Goal: Information Seeking & Learning: Learn about a topic

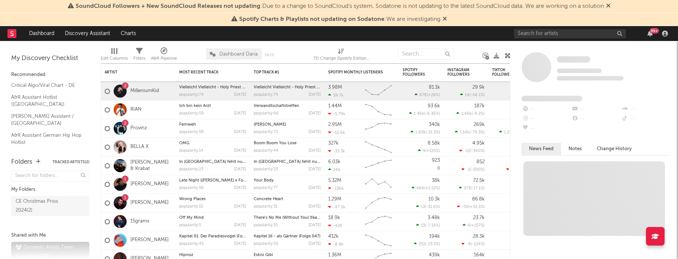
click at [441, 20] on span "Spotify Charts & Playlists not updating on Sodatone : We are investigating" at bounding box center [339, 19] width 201 height 6
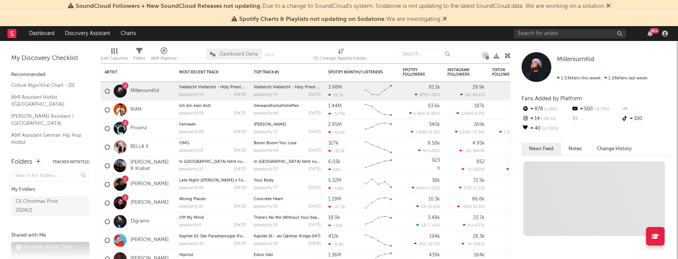
click at [446, 19] on icon at bounding box center [445, 19] width 4 height 6
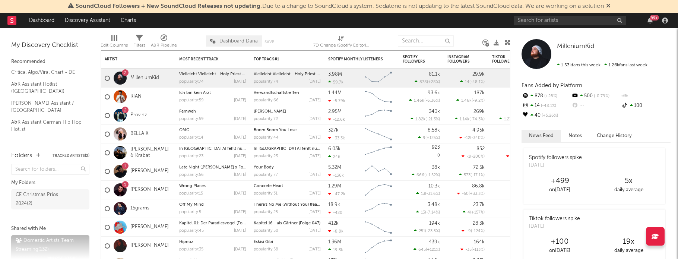
click at [610, 7] on icon at bounding box center [608, 6] width 4 height 6
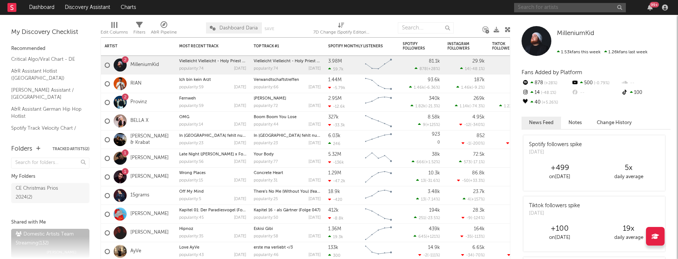
click at [549, 10] on input "text" at bounding box center [570, 7] width 112 height 9
click at [639, 25] on div "MilleniumKid MilleniumKid 1.53k fans this week 1.26k fans last week Fans Added …" at bounding box center [595, 137] width 168 height 244
click at [574, 26] on div "MilleniumKid 1.53k fans this week 1.26k fans last week" at bounding box center [596, 41] width 149 height 30
click at [574, 32] on span "MilleniumKid" at bounding box center [575, 33] width 37 height 6
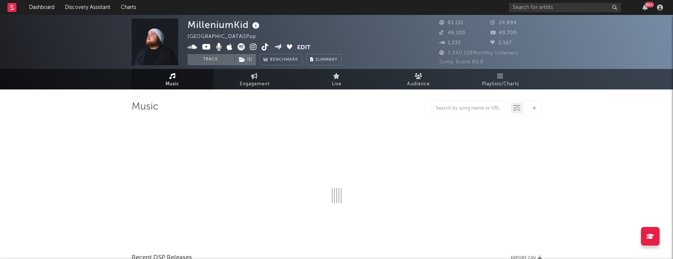
select select "6m"
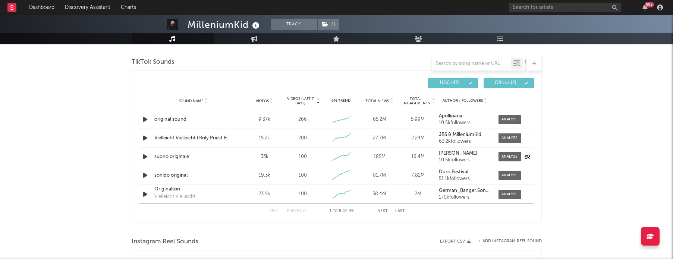
scroll to position [485, 0]
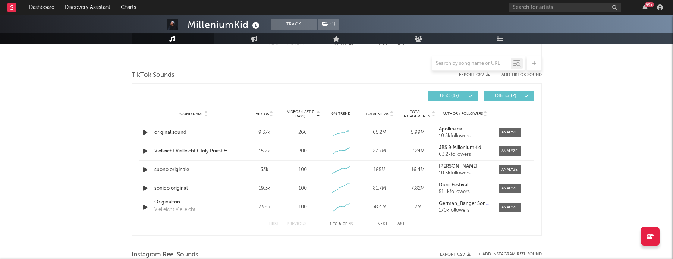
click at [463, 66] on div at bounding box center [471, 63] width 79 height 9
click at [466, 65] on input "text" at bounding box center [471, 64] width 79 height 6
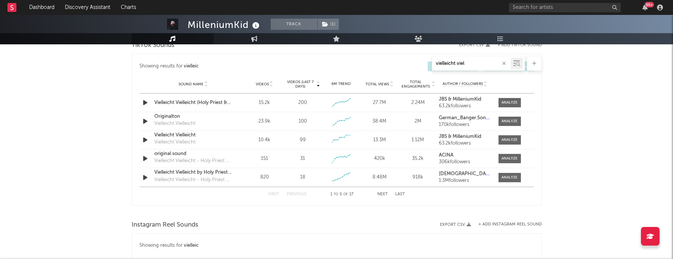
scroll to position [455, 0]
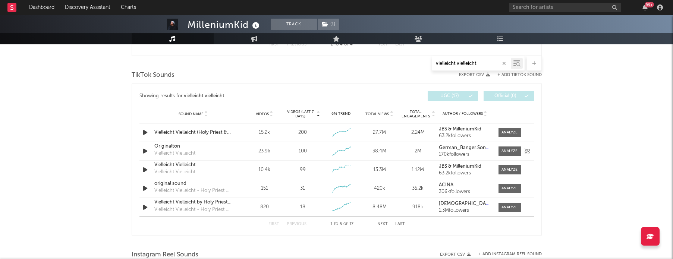
click at [161, 152] on div "Vielleicht Vielleicht" at bounding box center [174, 153] width 41 height 7
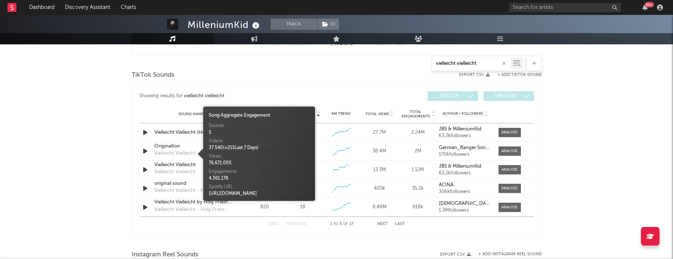
type input "vielleicht vielleicht"
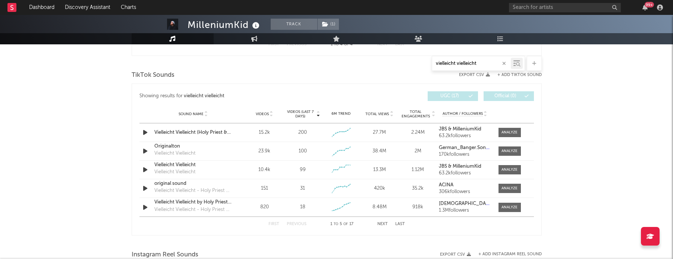
click at [64, 179] on div "MilleniumKid Track ( 1 ) [GEOGRAPHIC_DATA] | Pop Edit Track ( 1 ) Benchmark Sum…" at bounding box center [336, 112] width 673 height 1105
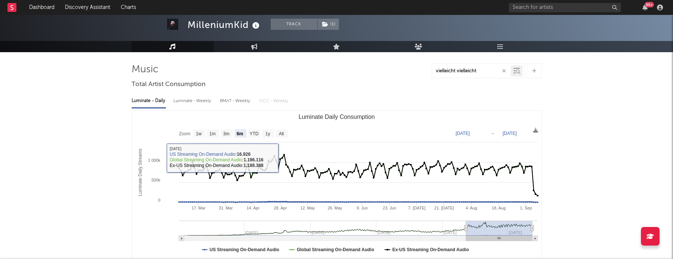
scroll to position [0, 0]
